Goal: Obtain resource: Download file/media

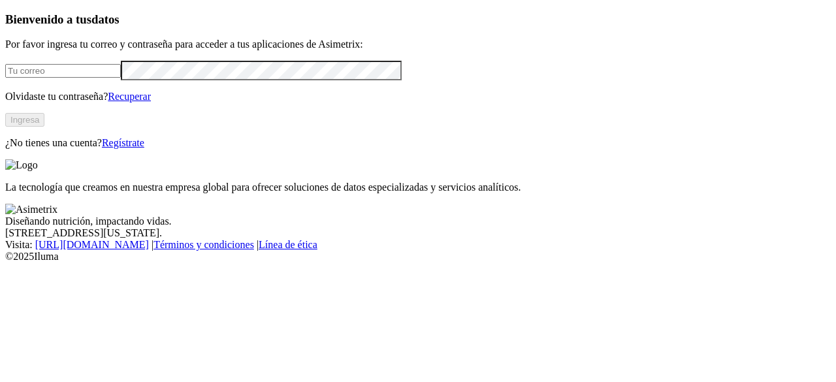
click at [121, 78] on input "email" at bounding box center [63, 71] width 116 height 14
type input "[PERSON_NAME][EMAIL_ADDRESS][PERSON_NAME][DOMAIN_NAME]"
click input "submit" at bounding box center [0, 0] width 0 height 0
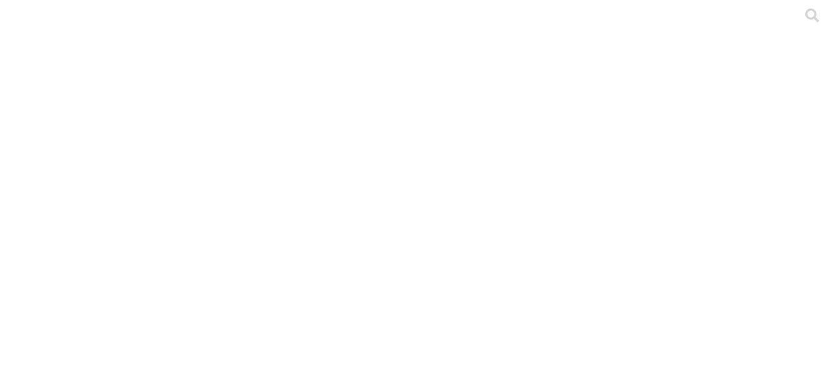
type input "l"
type input "LEVANT DUVAN"
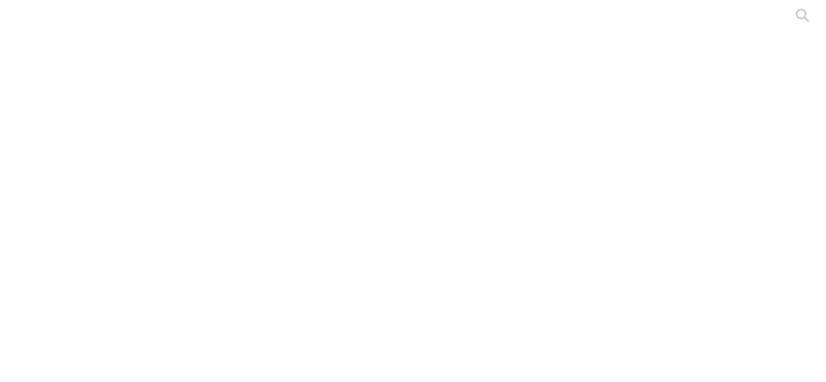
click at [160, 186] on div at bounding box center [423, 191] width 836 height 382
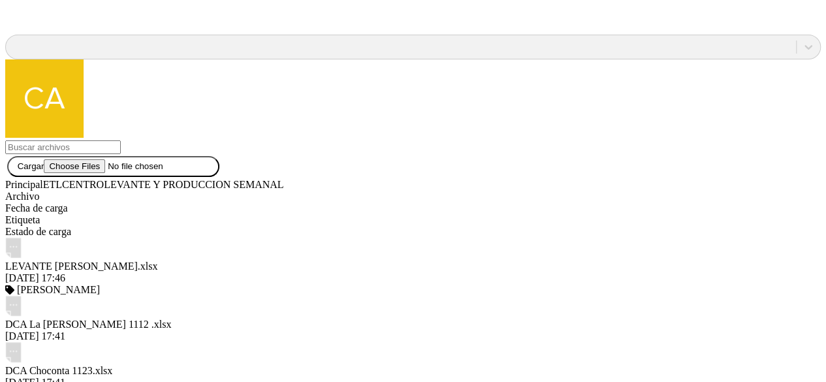
scroll to position [1209, 0]
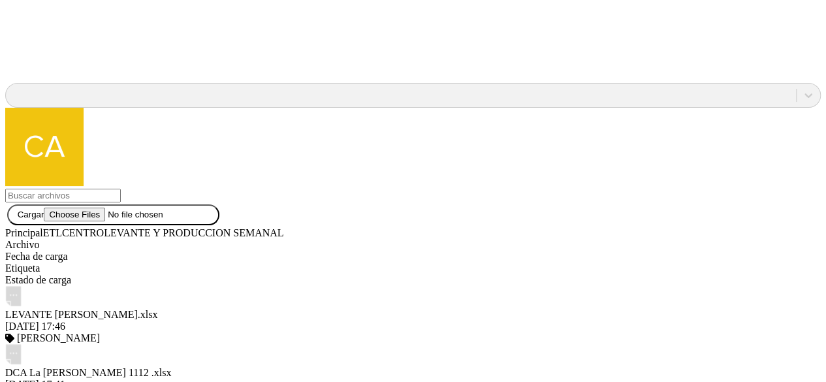
scroll to position [1161, 0]
